Goal: Information Seeking & Learning: Learn about a topic

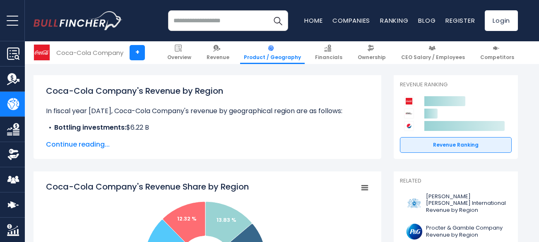
scroll to position [110, 0]
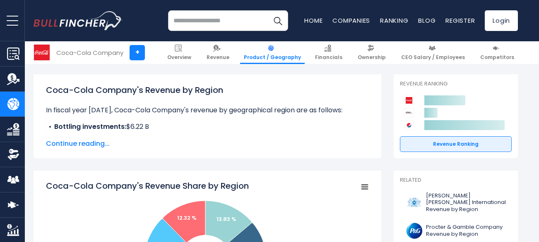
click at [86, 141] on span "Continue reading..." at bounding box center [207, 144] width 323 height 10
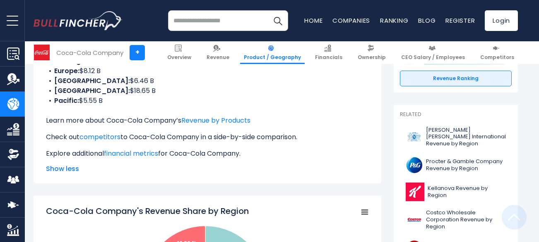
scroll to position [196, 0]
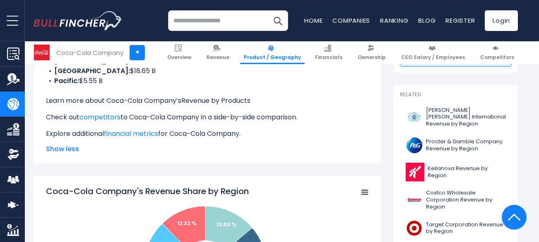
click at [214, 101] on link "Revenue by Products" at bounding box center [215, 101] width 69 height 10
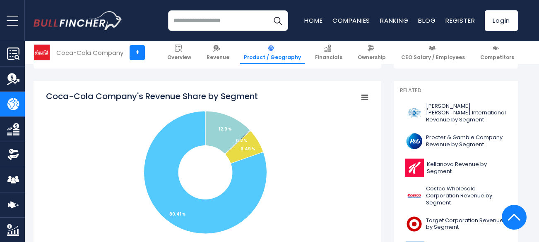
scroll to position [122, 0]
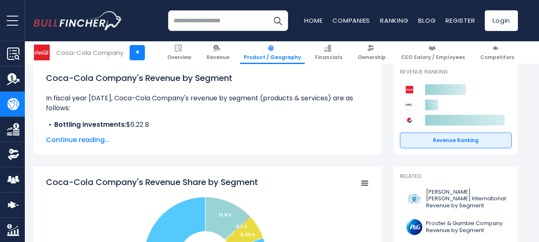
click at [91, 142] on span "Continue reading..." at bounding box center [207, 140] width 323 height 10
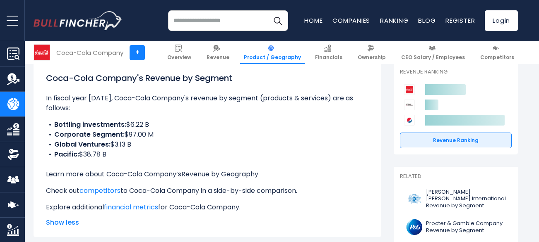
click at [206, 174] on link "Revenue by Geography" at bounding box center [219, 175] width 77 height 10
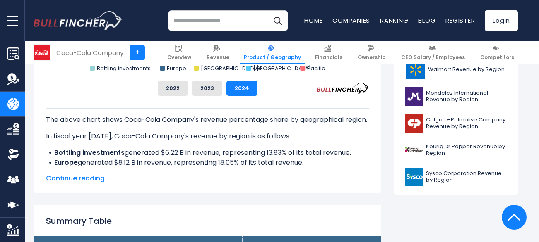
scroll to position [385, 0]
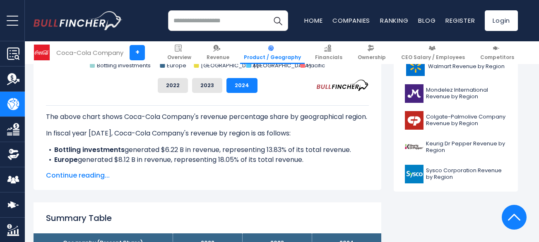
click at [64, 177] on span "Continue reading..." at bounding box center [207, 176] width 323 height 10
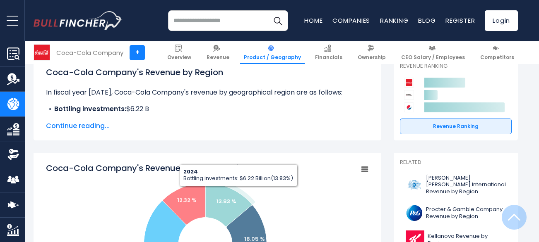
scroll to position [144, 0]
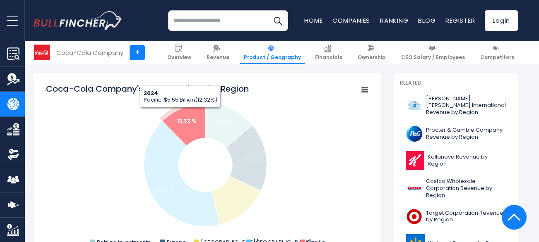
scroll to position [206, 0]
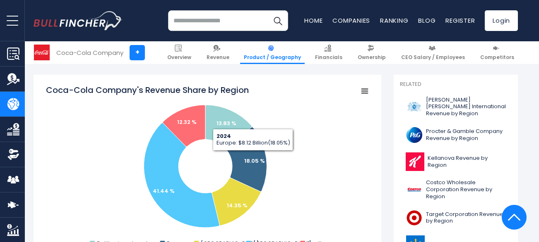
click at [364, 92] on rect "Coca-Cola Company's Revenue Share by Region" at bounding box center [365, 92] width 12 height 12
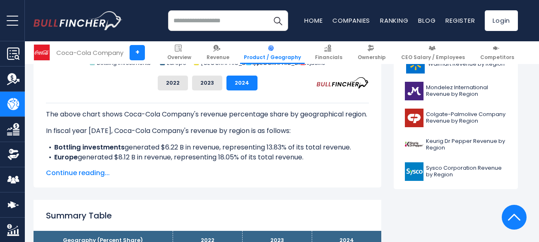
scroll to position [389, 0]
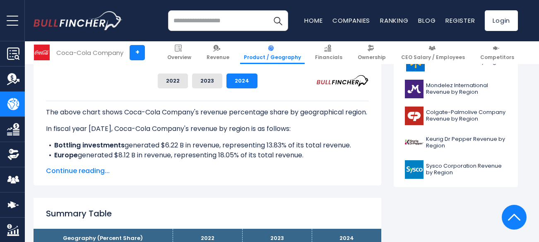
click at [96, 170] on span "Continue reading..." at bounding box center [207, 171] width 323 height 10
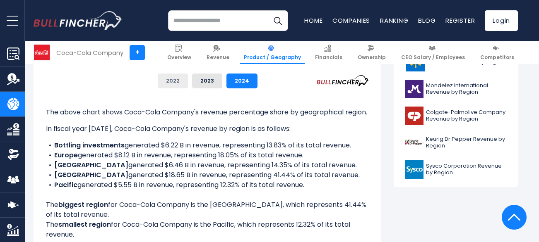
click at [172, 81] on button "2022" at bounding box center [173, 81] width 30 height 15
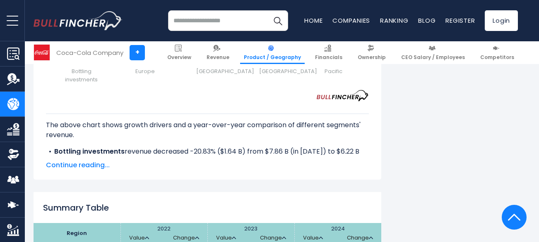
scroll to position [1277, 0]
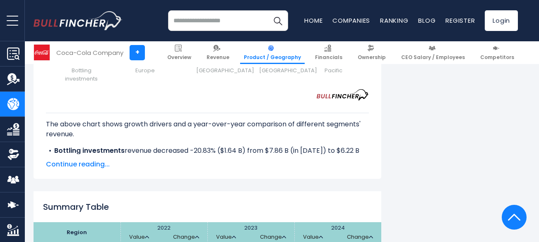
click at [90, 160] on span "Continue reading..." at bounding box center [207, 165] width 323 height 10
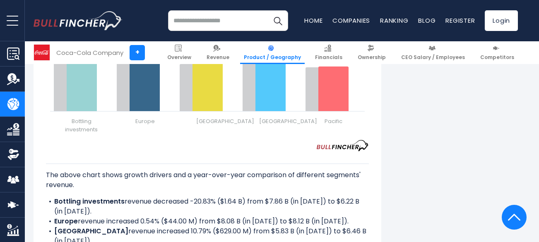
scroll to position [1115, 0]
